Goal: Information Seeking & Learning: Learn about a topic

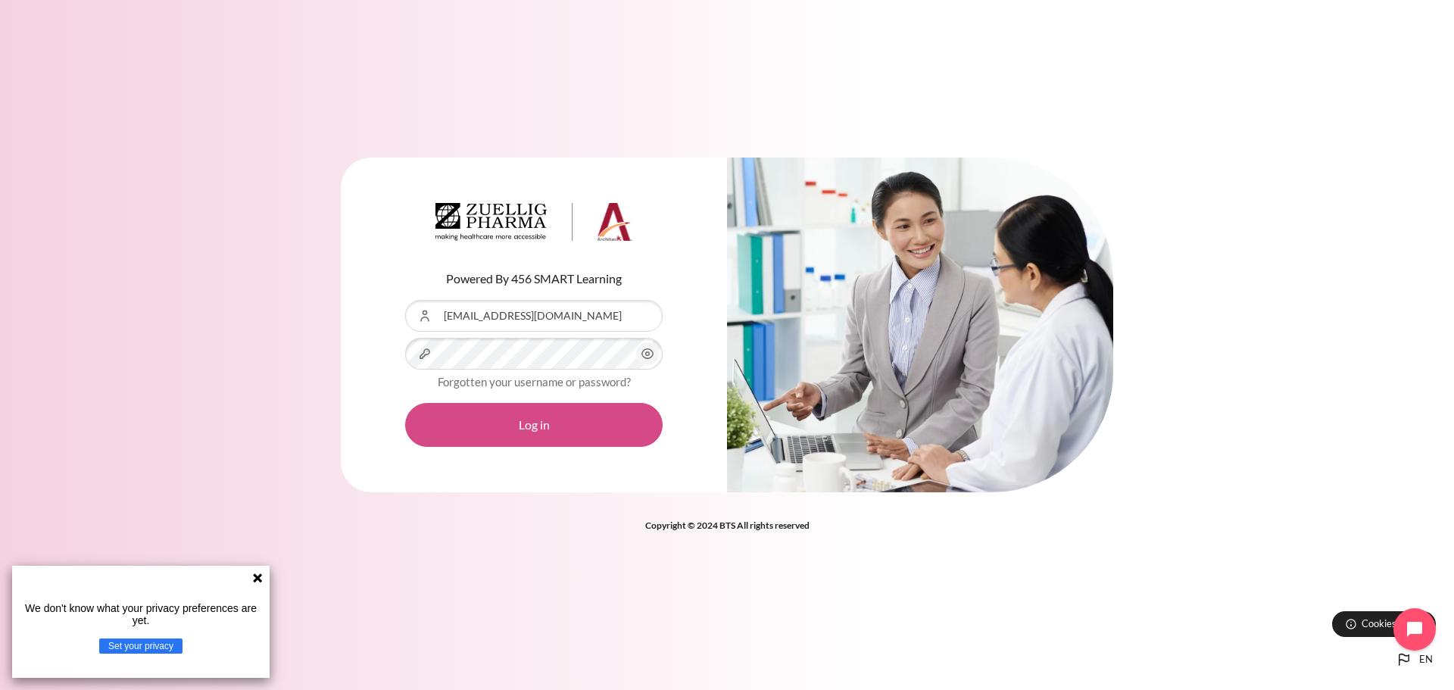
click at [540, 430] on button "Log in" at bounding box center [533, 425] width 257 height 44
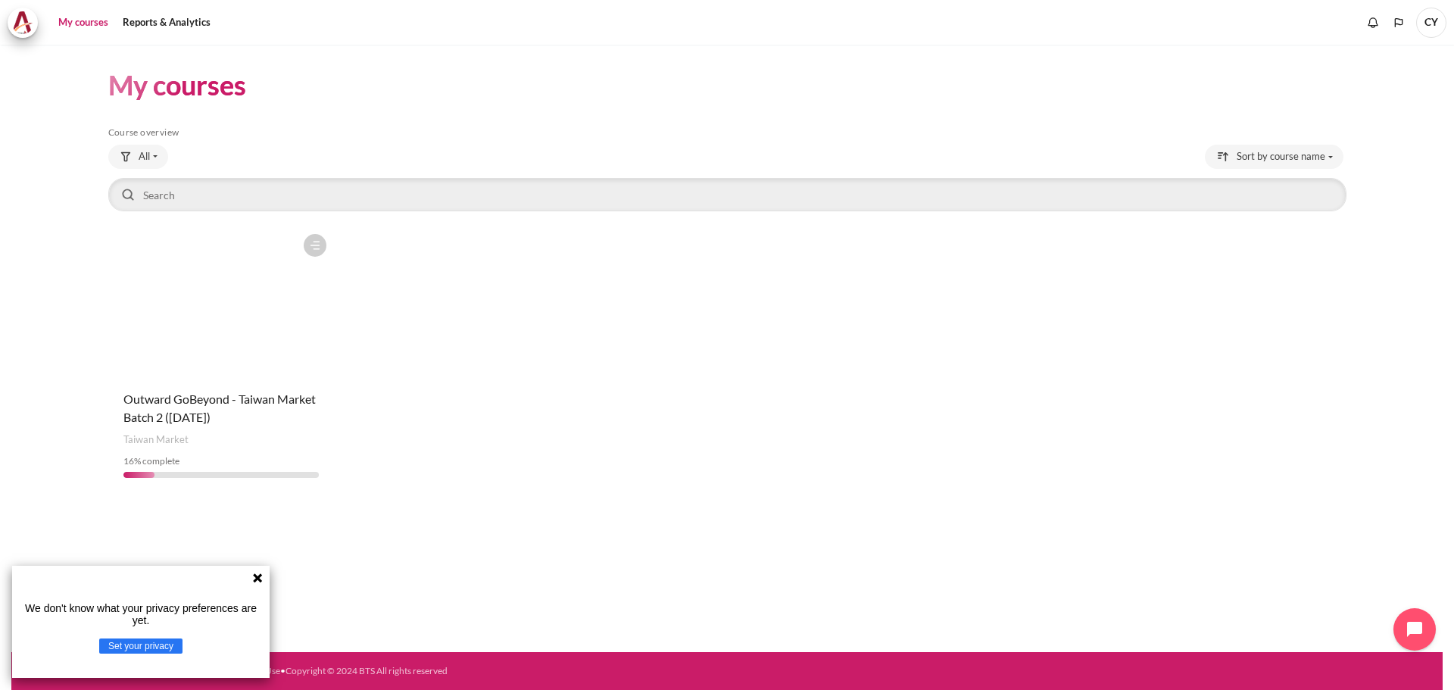
click at [260, 576] on icon at bounding box center [257, 577] width 9 height 9
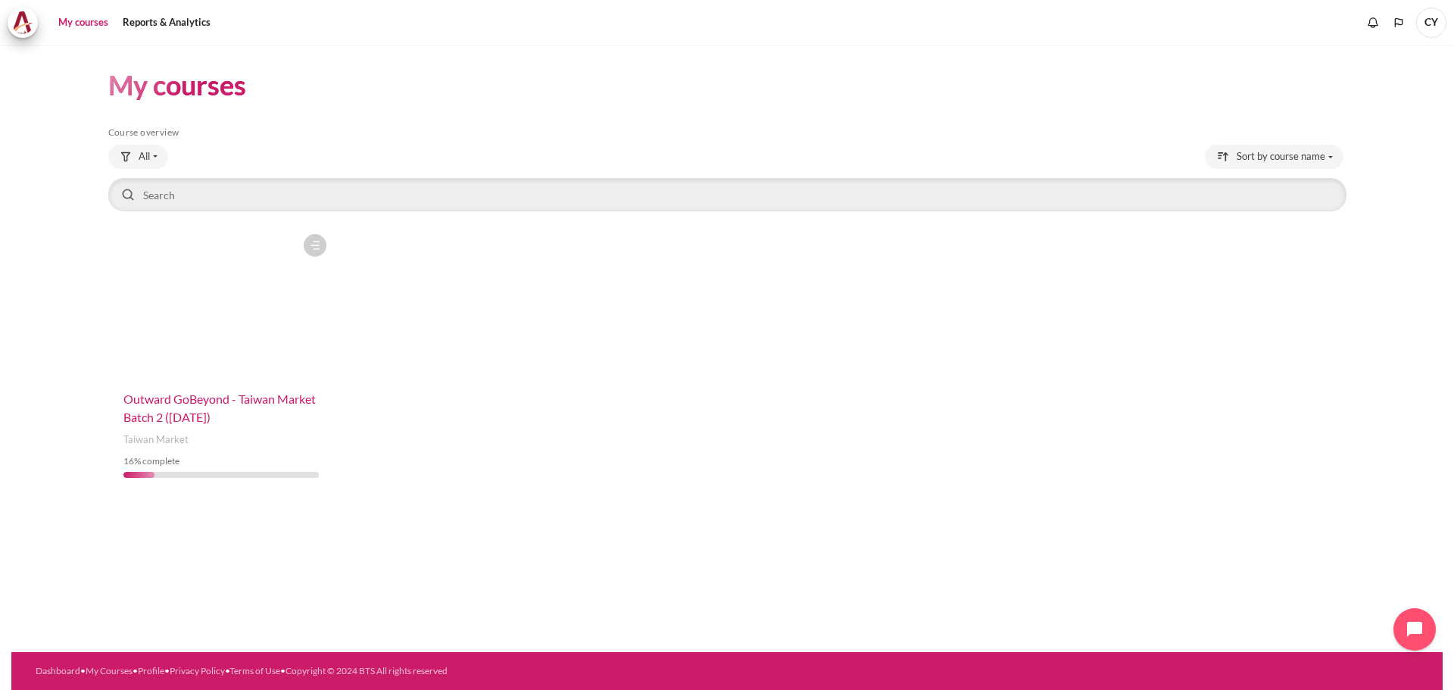
click at [201, 399] on span "Outward GoBeyond - Taiwan Market Batch 2 ([DATE])" at bounding box center [219, 408] width 192 height 33
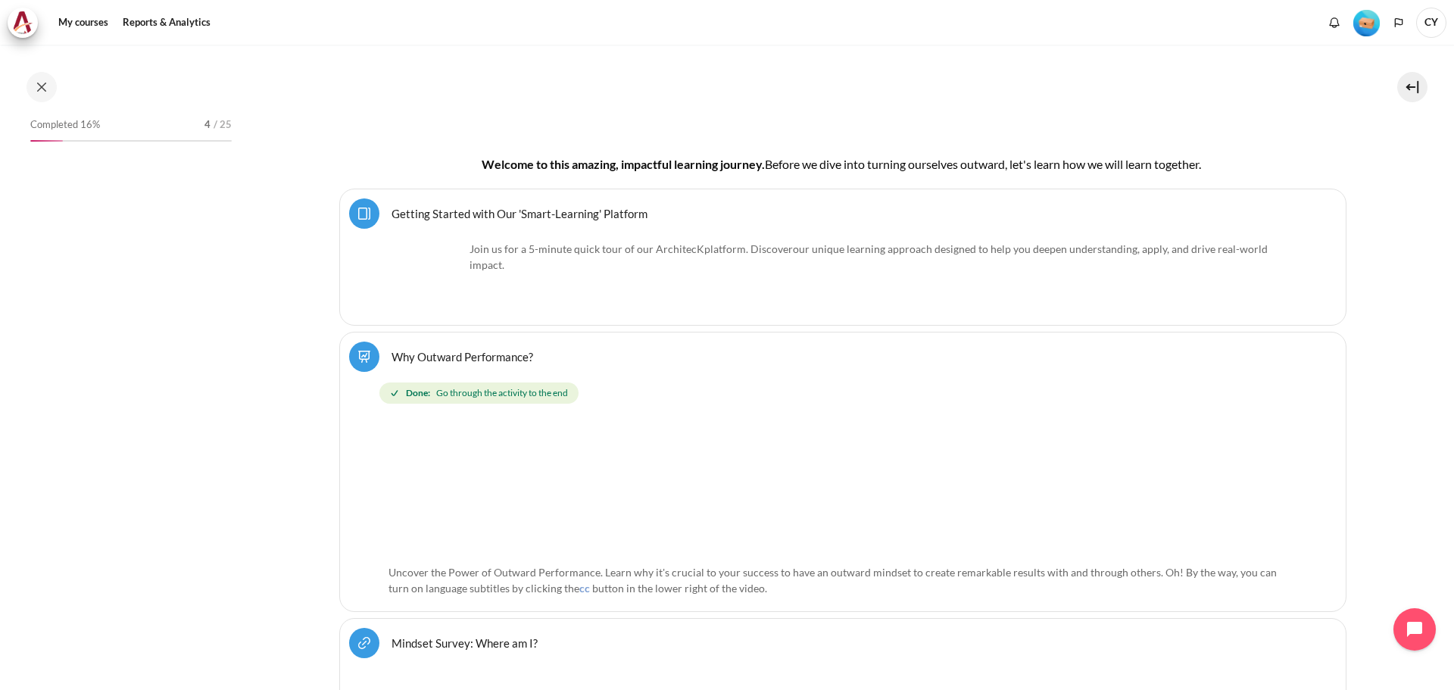
scroll to position [421, 0]
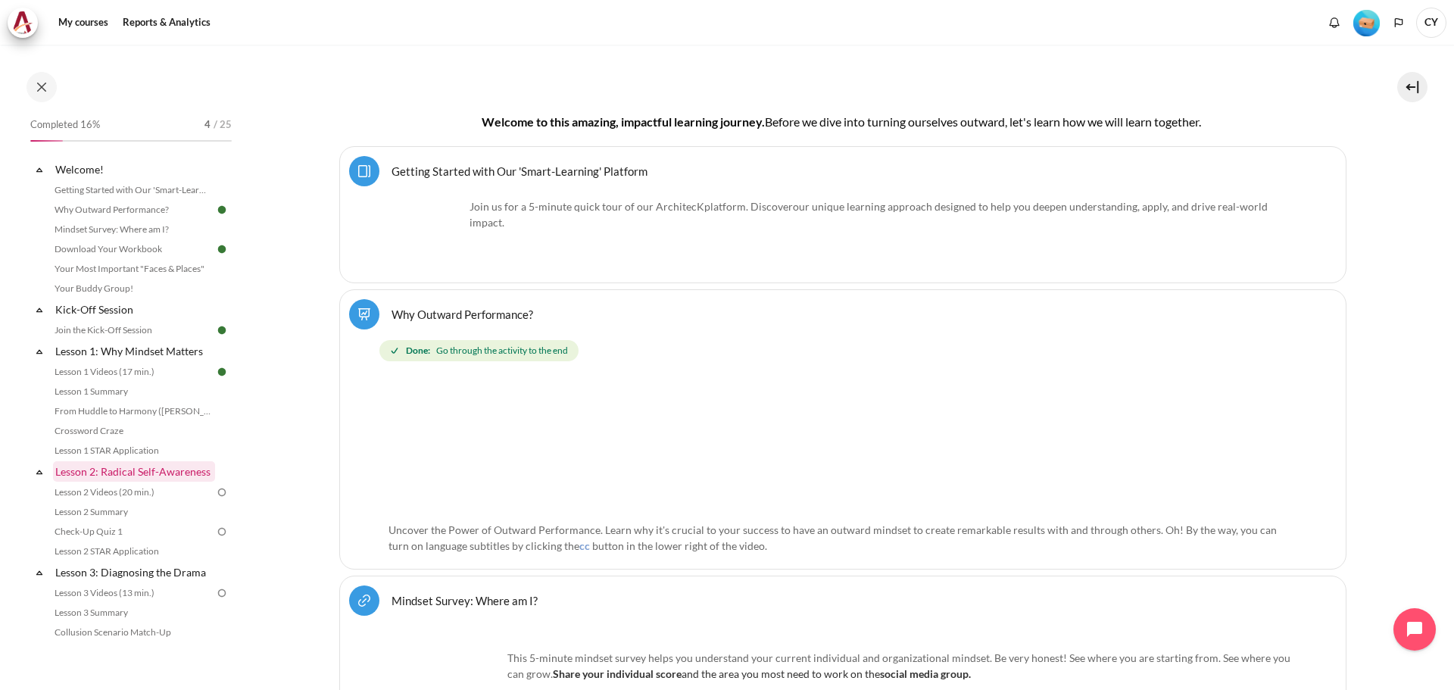
click at [123, 472] on link "Lesson 2: Radical Self-Awareness" at bounding box center [134, 471] width 162 height 20
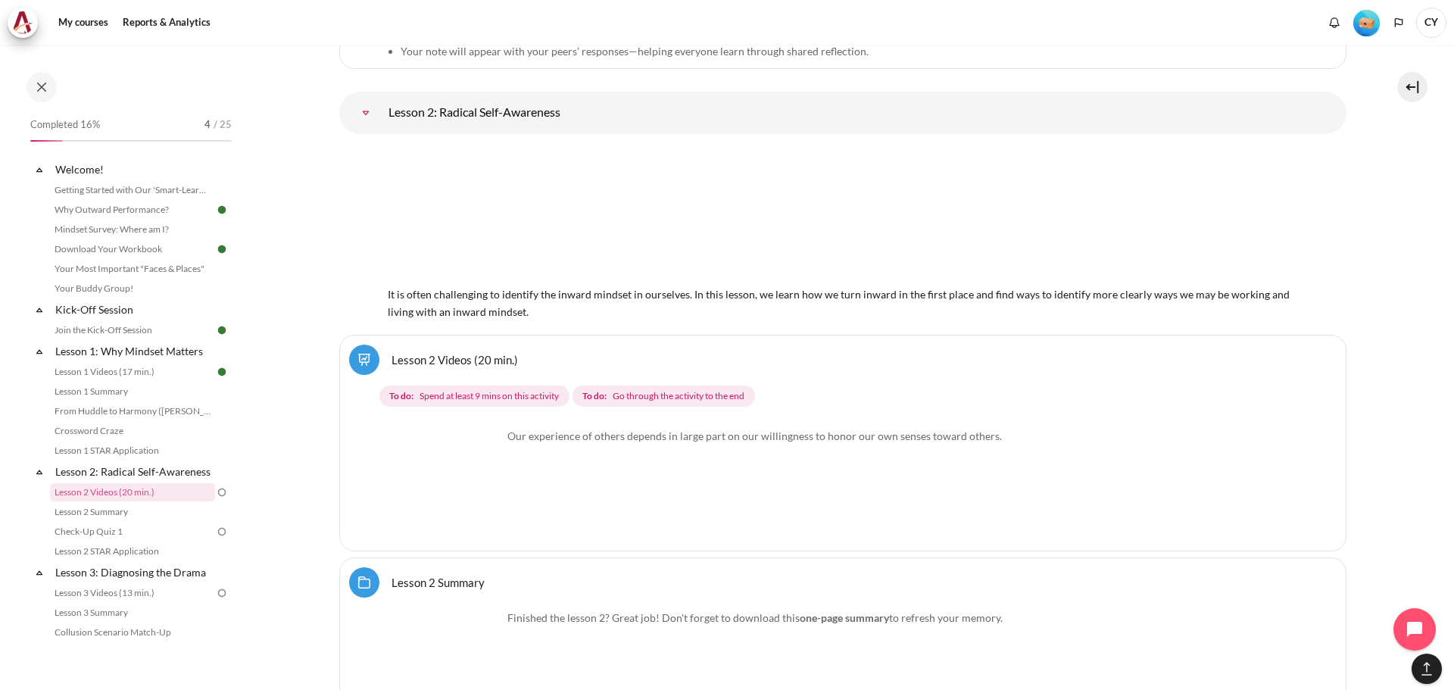
click at [476, 354] on link "Lesson 2 Videos (20 min.)" at bounding box center [455, 359] width 126 height 14
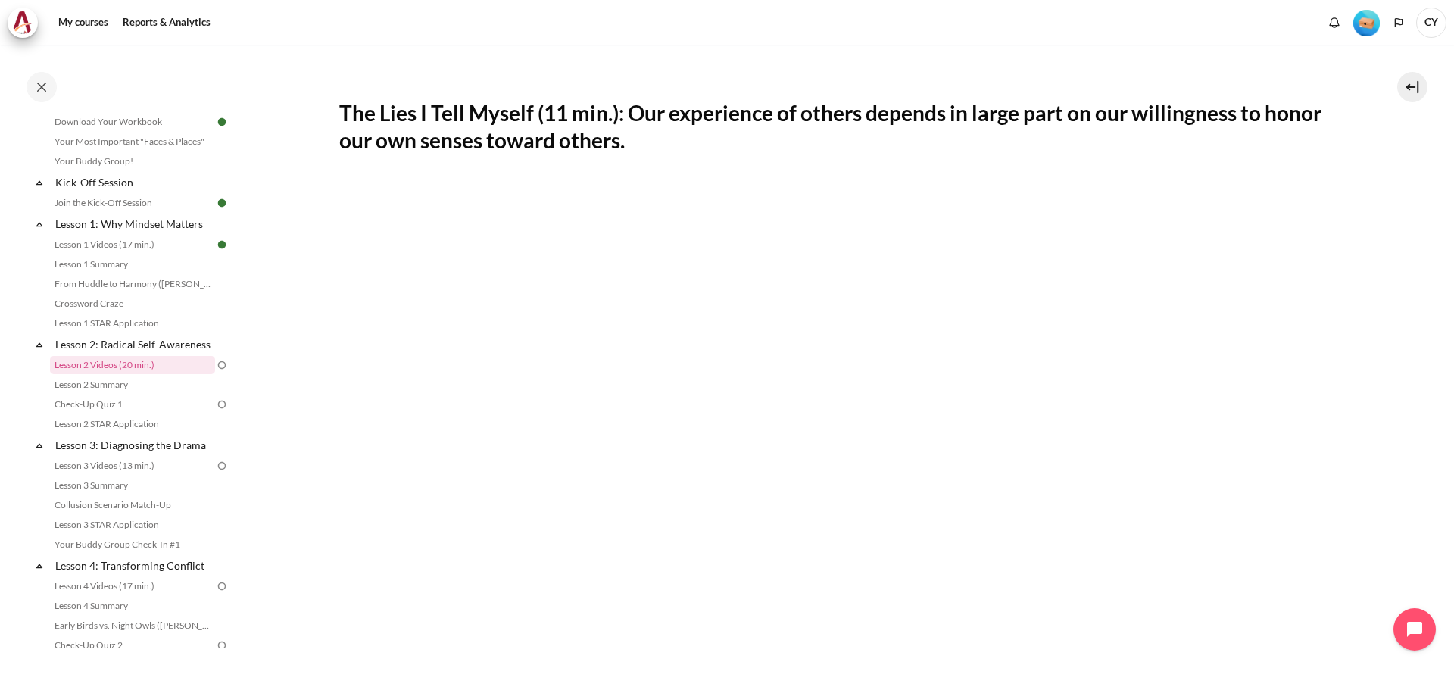
scroll to position [227, 0]
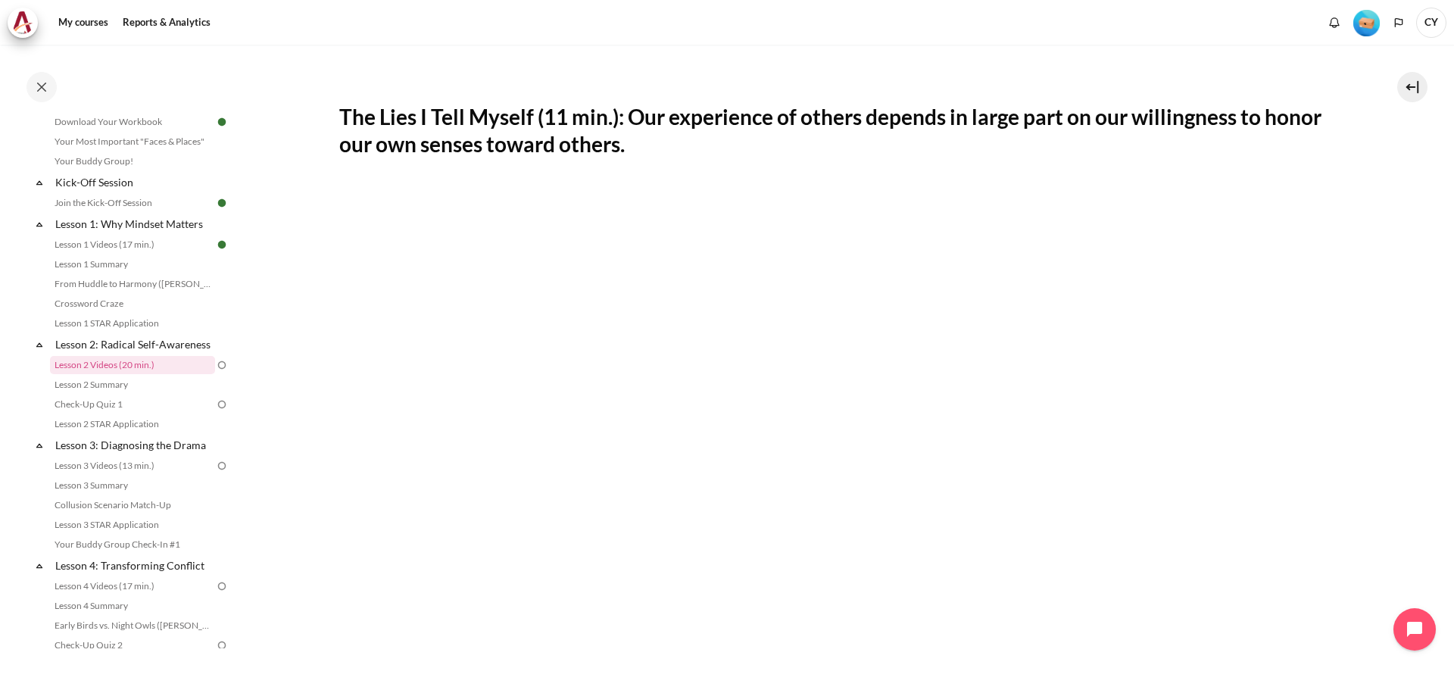
click at [308, 431] on section "My courses OPO TW B2 Lesson 2: Radical Self-Awareness Lesson 2 Videos (20 min.)…" at bounding box center [842, 431] width 1200 height 1228
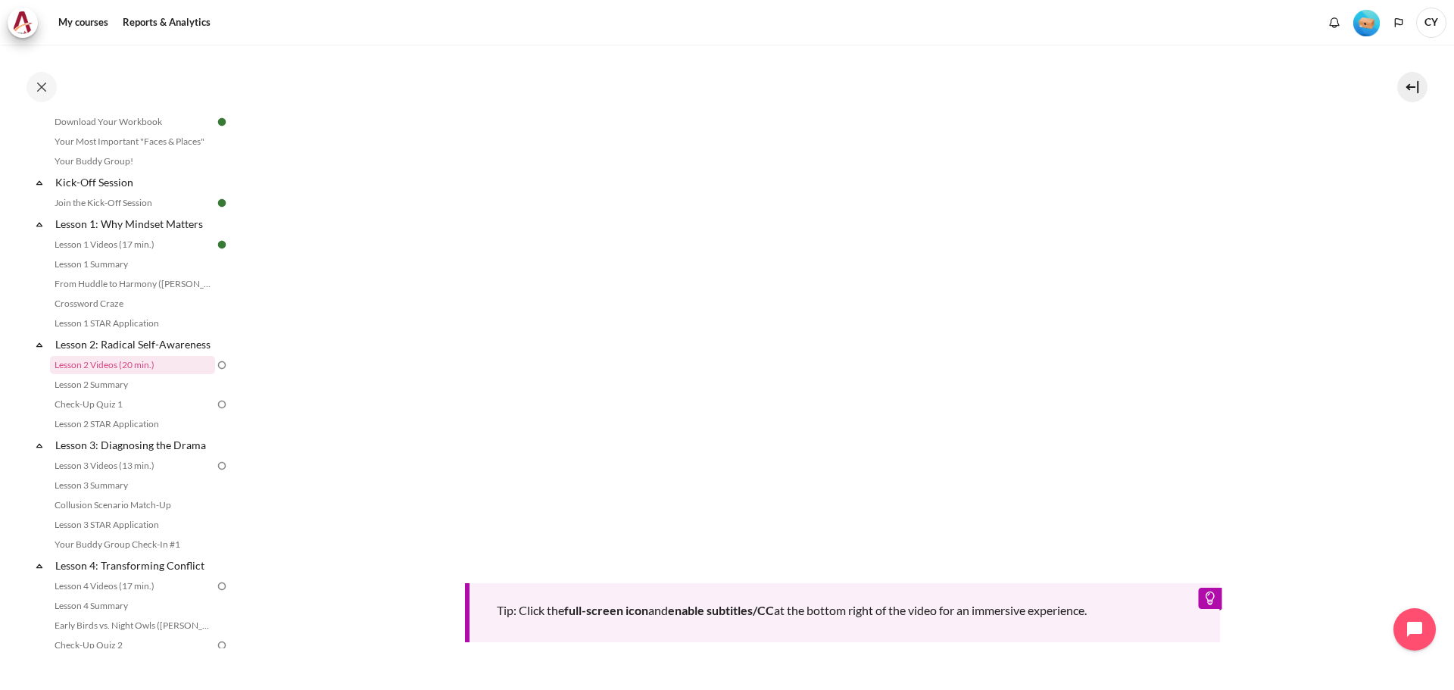
scroll to position [454, 0]
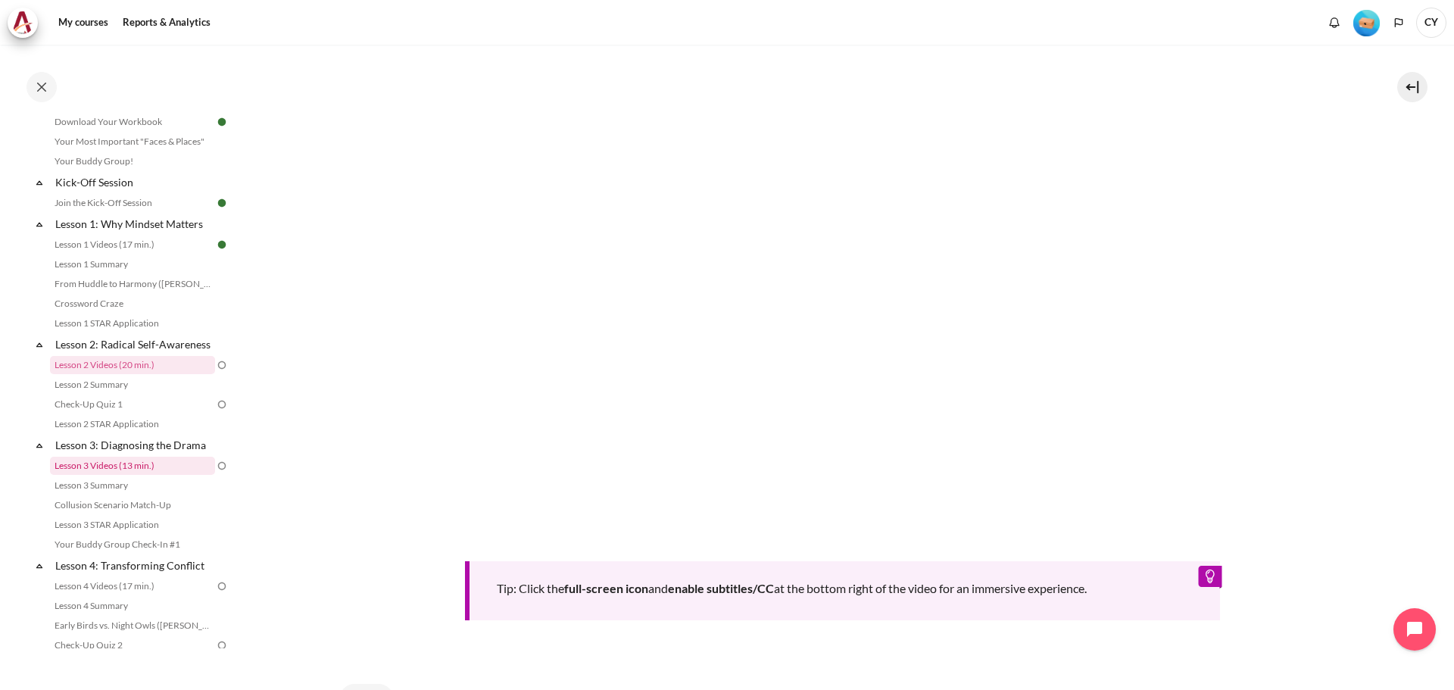
click at [122, 475] on link "Lesson 3 Videos (13 min.)" at bounding box center [132, 466] width 165 height 18
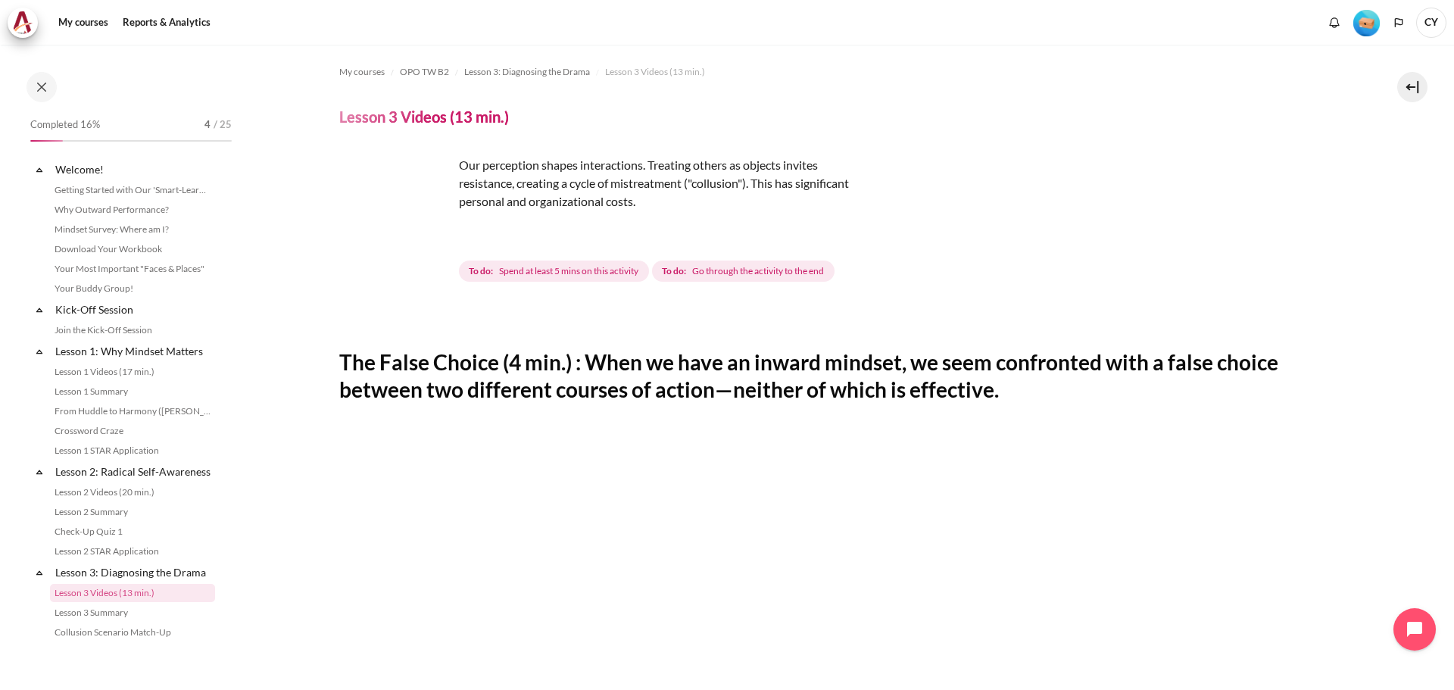
scroll to position [228, 0]
